Goal: Information Seeking & Learning: Learn about a topic

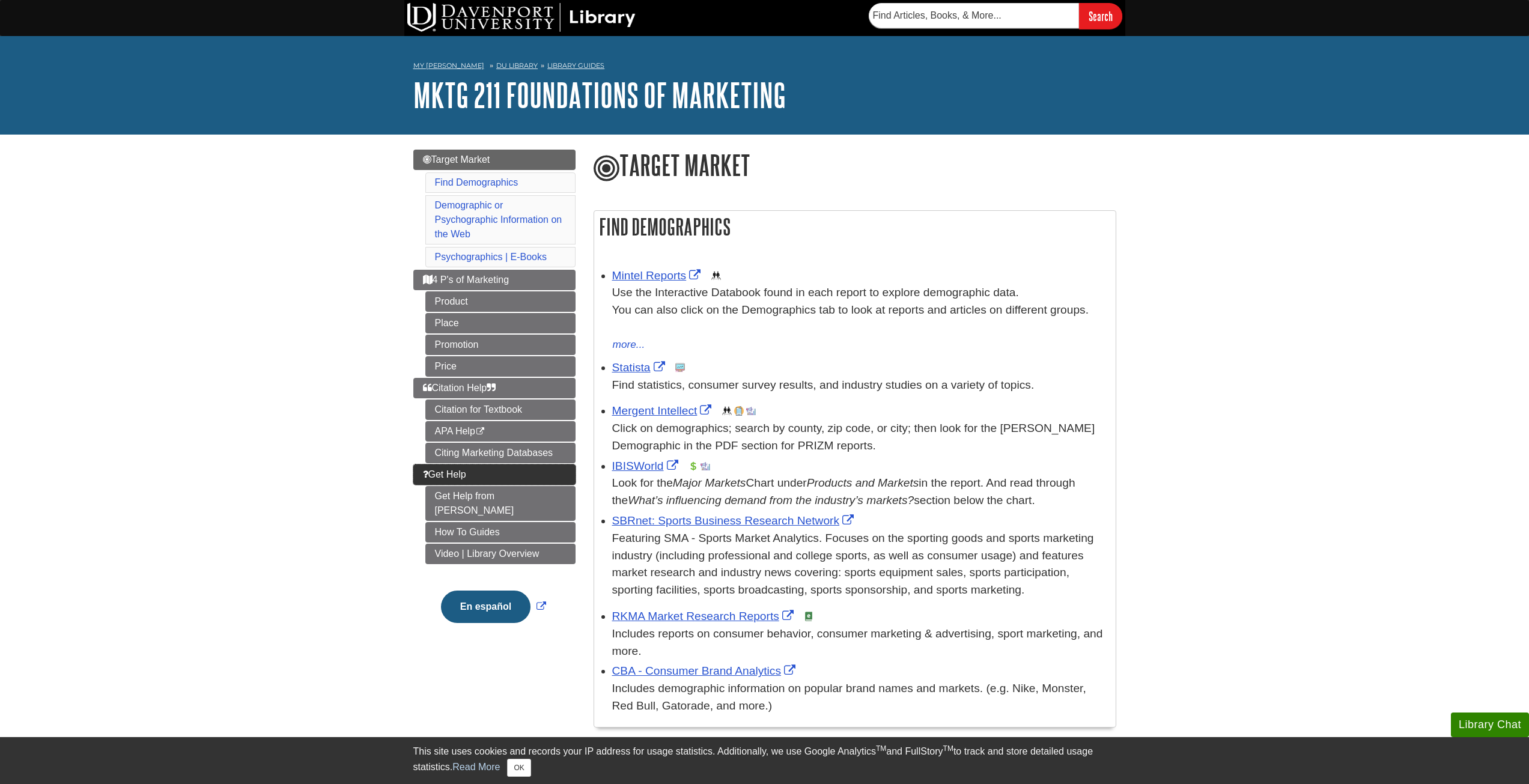
click at [448, 466] on link "Get Help" at bounding box center [494, 474] width 162 height 21
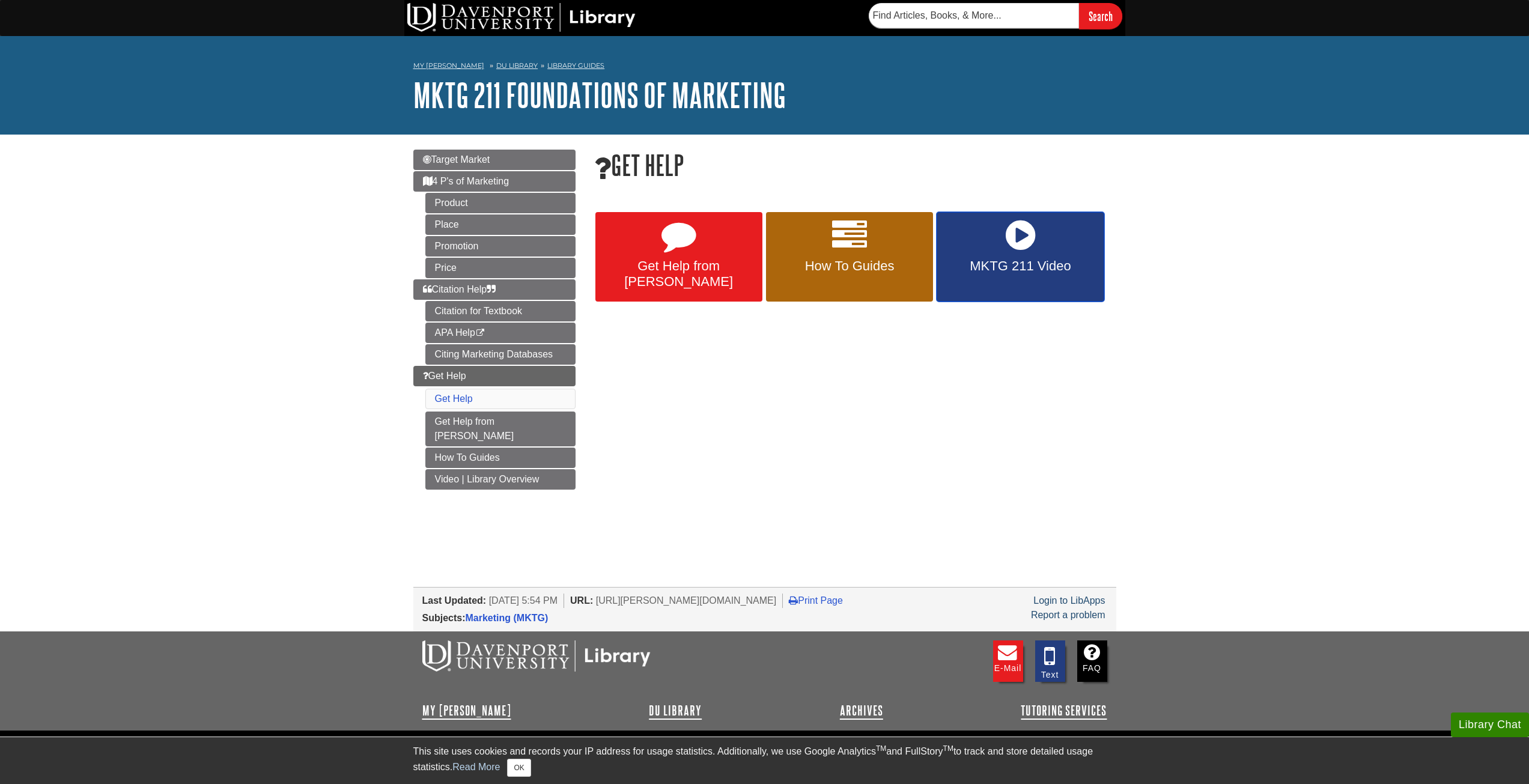
click at [990, 243] on link "MKTG 211 Video" at bounding box center [1019, 257] width 167 height 90
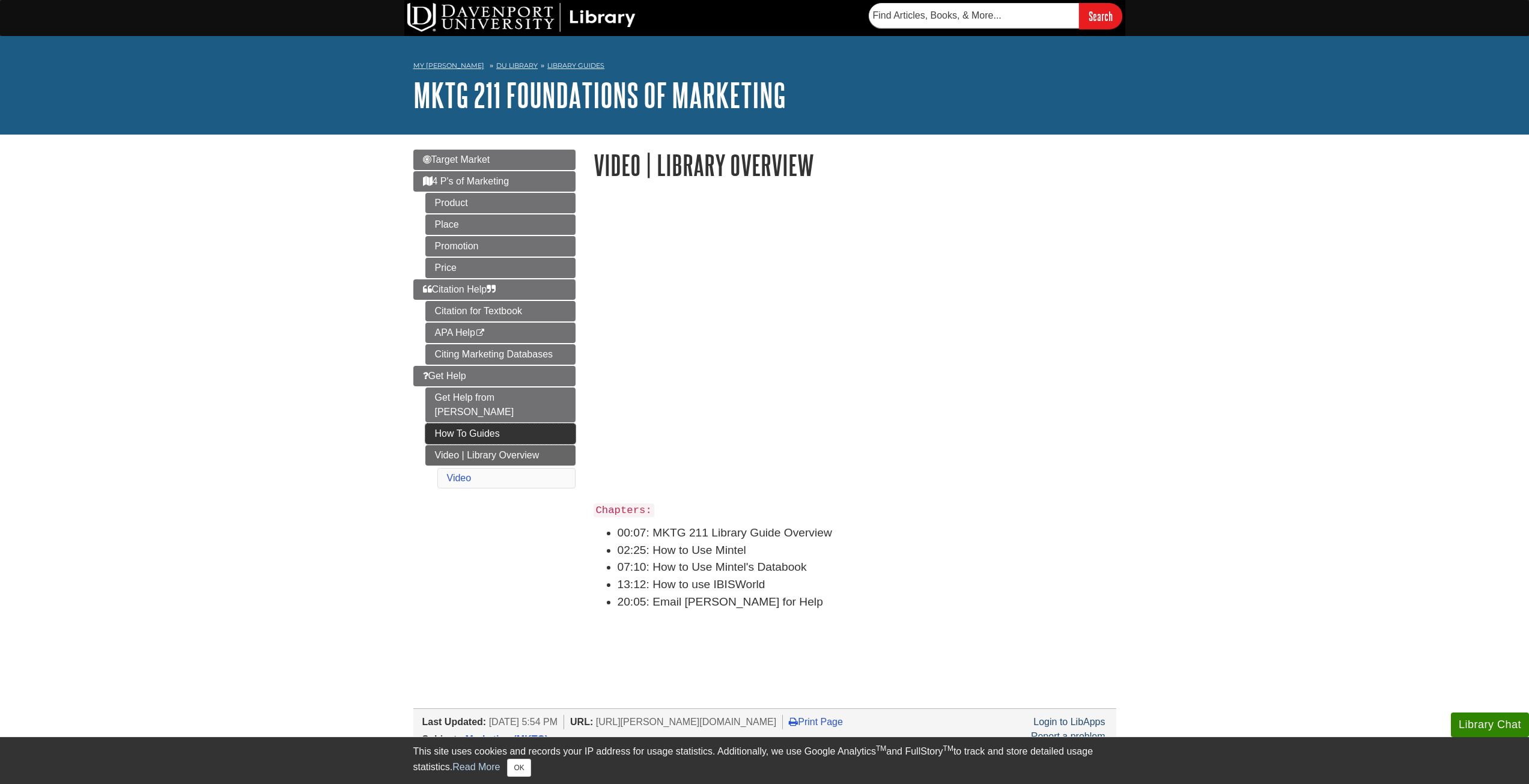
click at [477, 423] on link "How To Guides" at bounding box center [500, 433] width 150 height 21
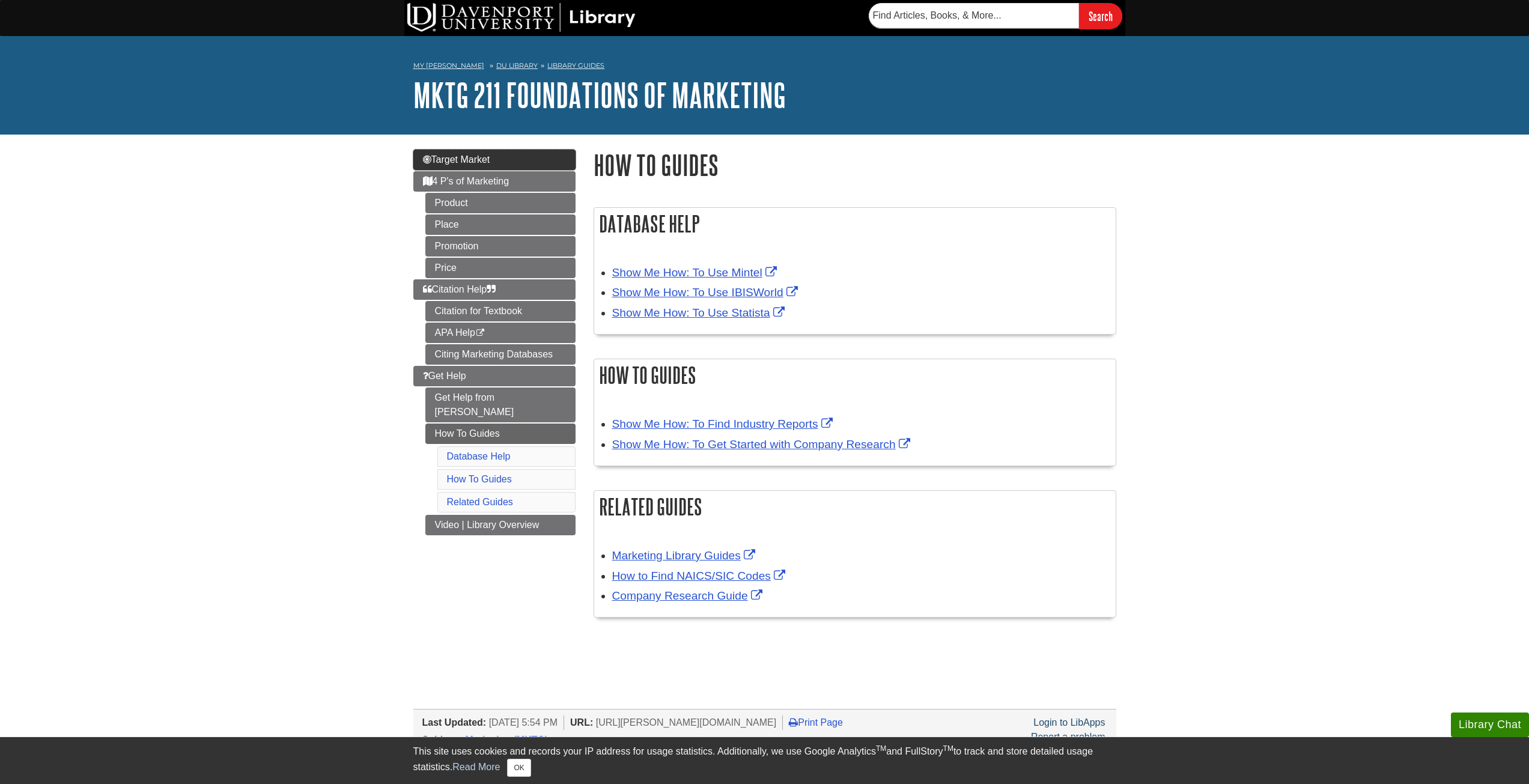
click at [493, 163] on link "Target Market" at bounding box center [494, 159] width 162 height 21
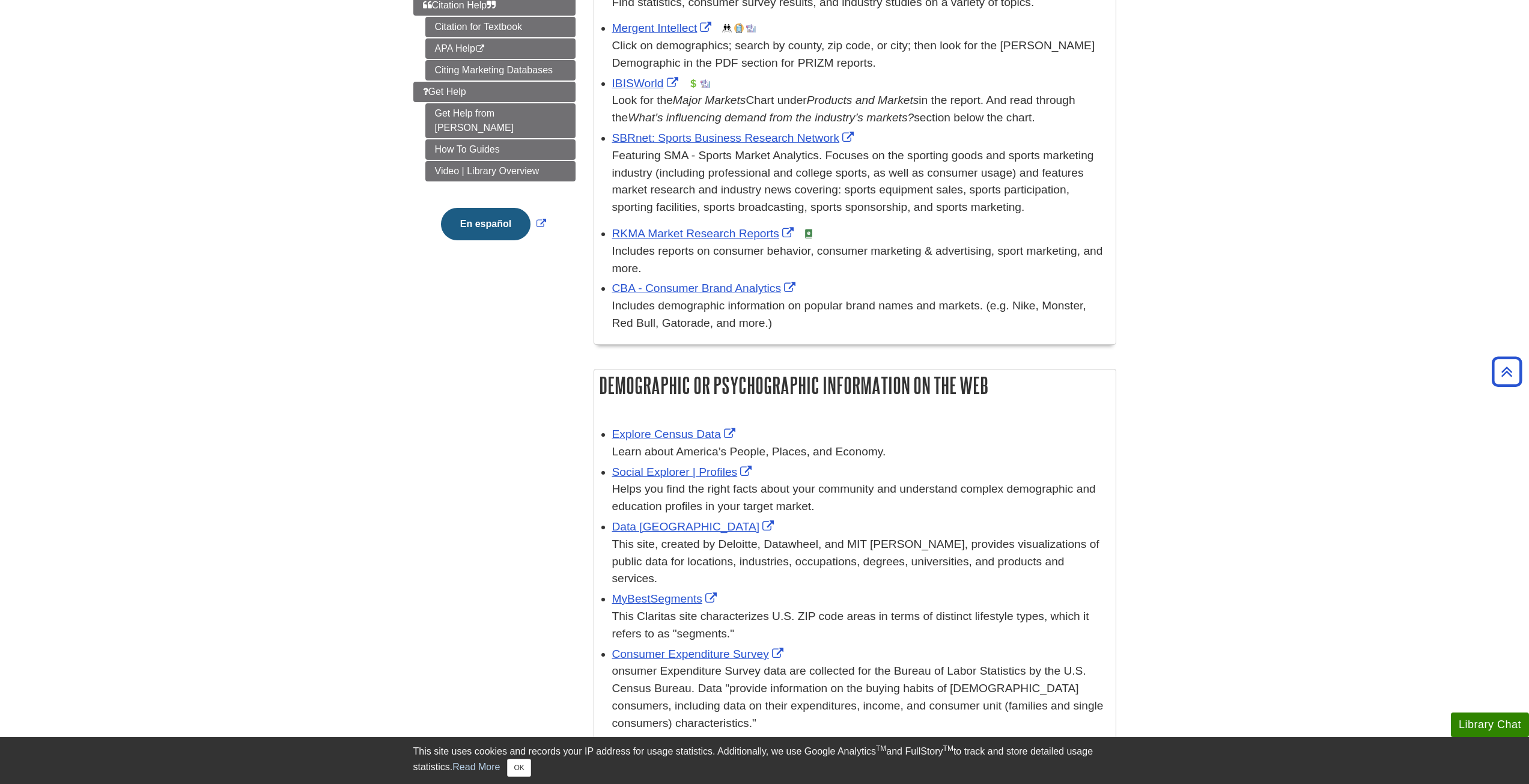
scroll to position [420, 0]
